Goal: Book appointment/travel/reservation

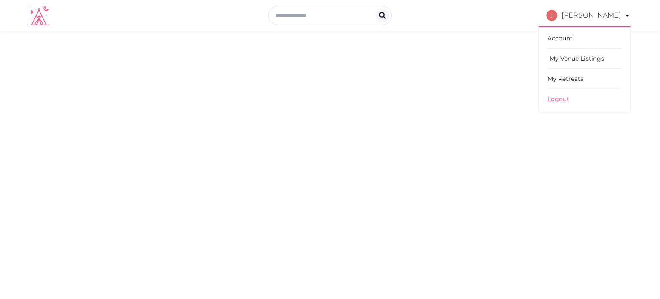
click at [589, 56] on link "My Venue Listings" at bounding box center [584, 59] width 74 height 20
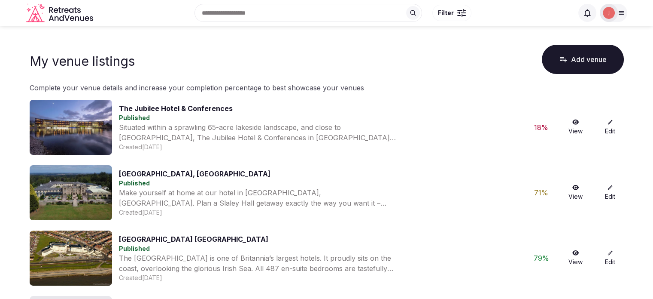
click at [609, 16] on img at bounding box center [609, 13] width 12 height 12
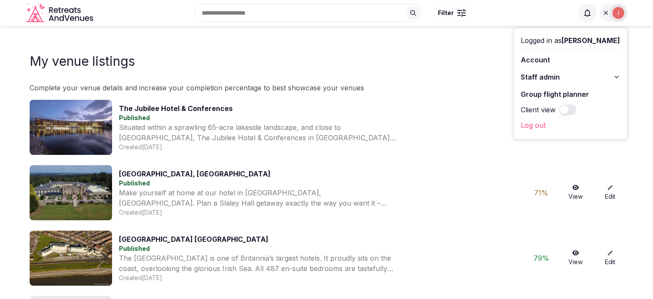
click at [552, 73] on button "Staff admin" at bounding box center [570, 77] width 99 height 14
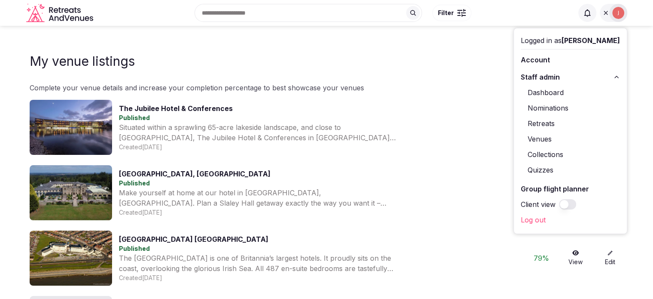
click at [533, 122] on link "Retreats" at bounding box center [570, 123] width 99 height 14
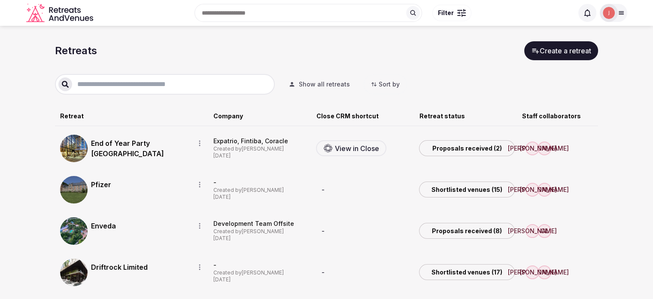
click at [159, 140] on link "End of Year Party Berlin" at bounding box center [139, 148] width 97 height 21
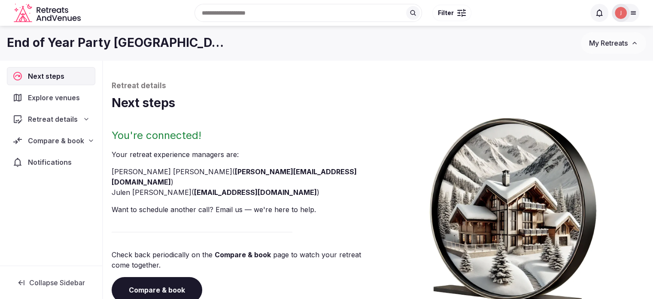
click at [67, 137] on span "Compare & book" at bounding box center [56, 140] width 56 height 10
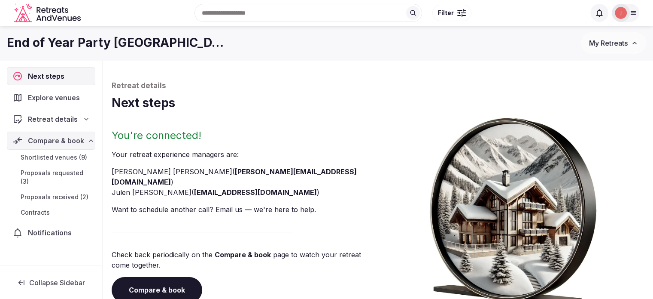
click at [62, 192] on link "Proposals received (2)" at bounding box center [51, 197] width 88 height 12
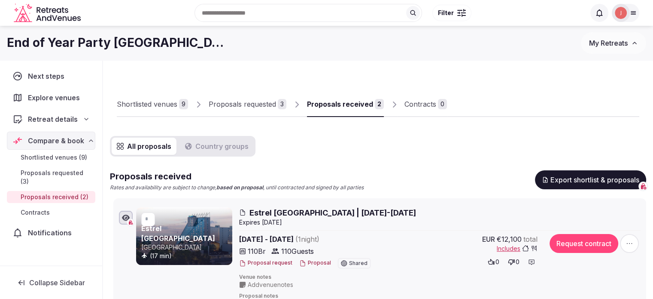
click at [353, 39] on div "End of Year Party Berlin" at bounding box center [294, 42] width 574 height 17
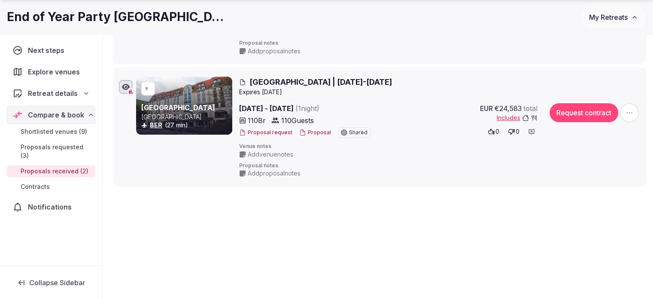
scroll to position [258, 0]
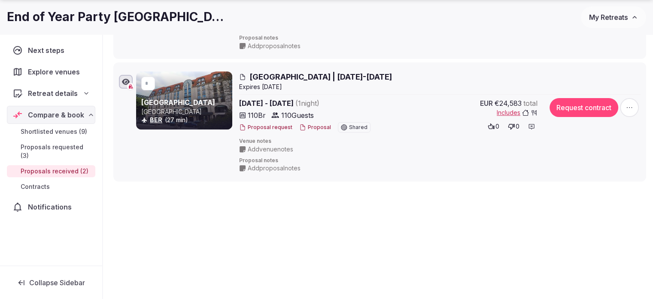
click at [331, 213] on div "Shortlisted venues 9 Proposals requested 3 Proposals received 2 Contracts 0 All…" at bounding box center [378, 36] width 550 height 468
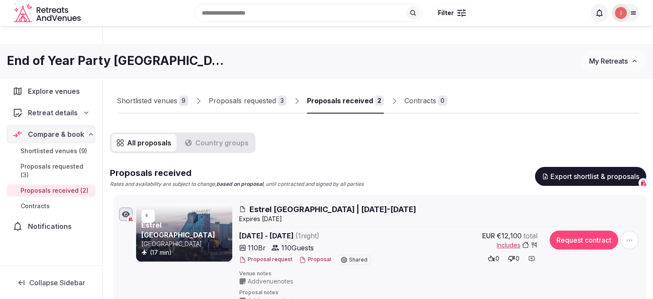
scroll to position [0, 0]
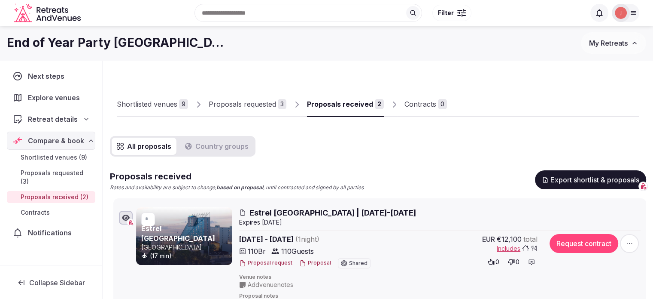
click at [233, 114] on link "Proposals requested 3" at bounding box center [248, 104] width 78 height 25
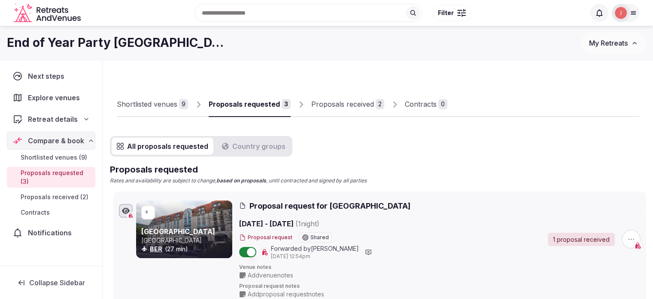
click at [172, 110] on link "Shortlisted venues 9" at bounding box center [152, 104] width 71 height 25
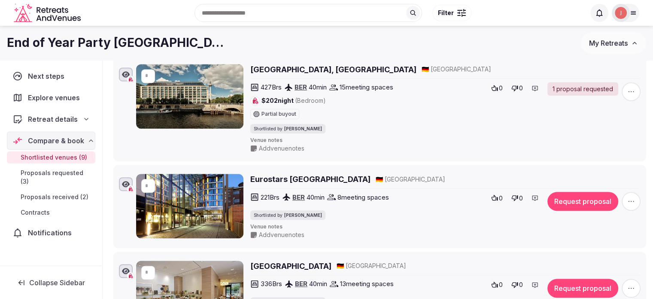
scroll to position [301, 0]
